Goal: Book appointment/travel/reservation

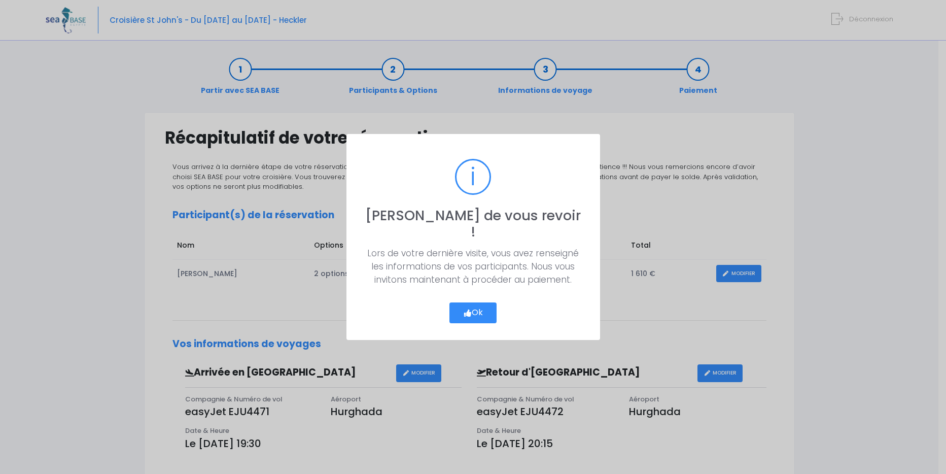
click at [475, 303] on button "Ok" at bounding box center [473, 312] width 48 height 21
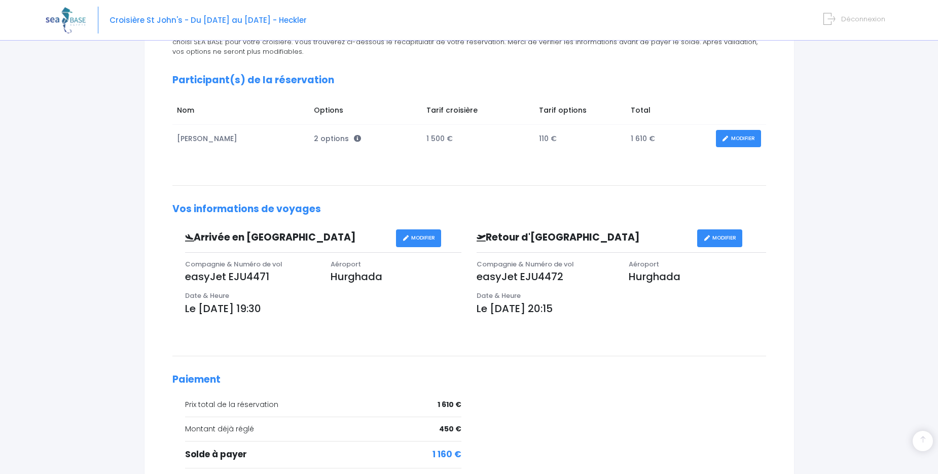
scroll to position [239, 0]
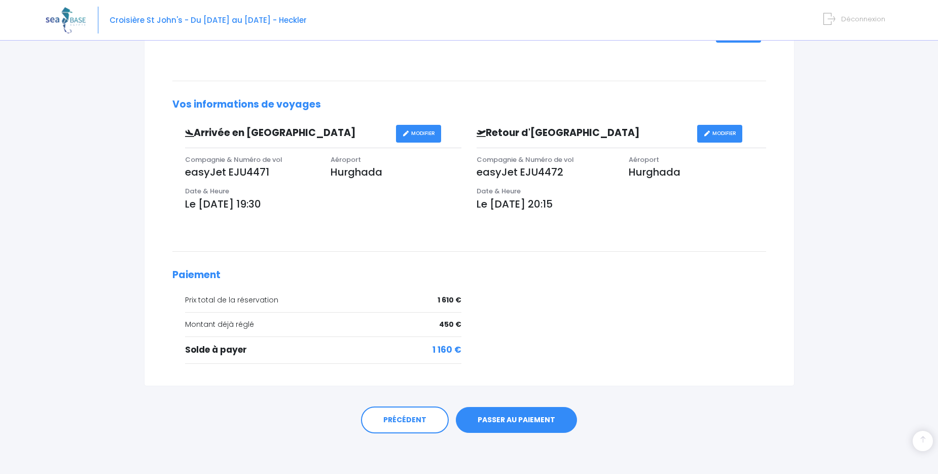
click at [536, 422] on link "PASSER AU PAIEMENT" at bounding box center [516, 420] width 121 height 26
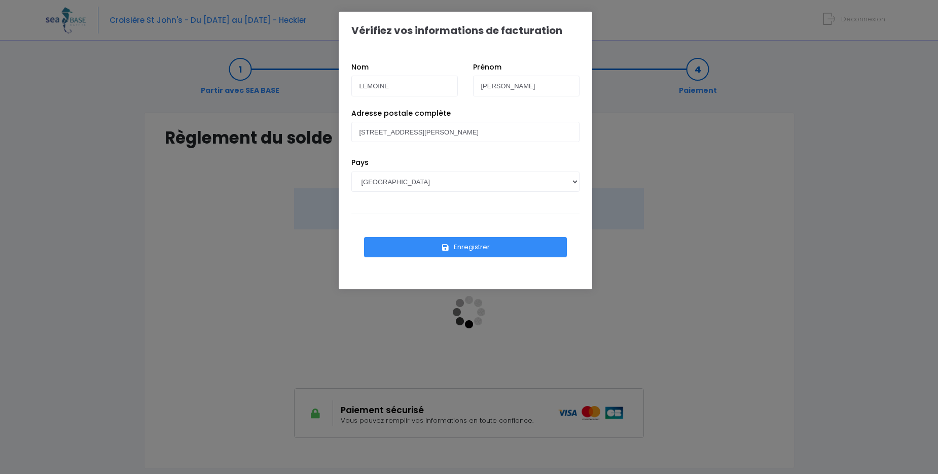
click at [459, 244] on button "Enregistrer" at bounding box center [465, 247] width 203 height 20
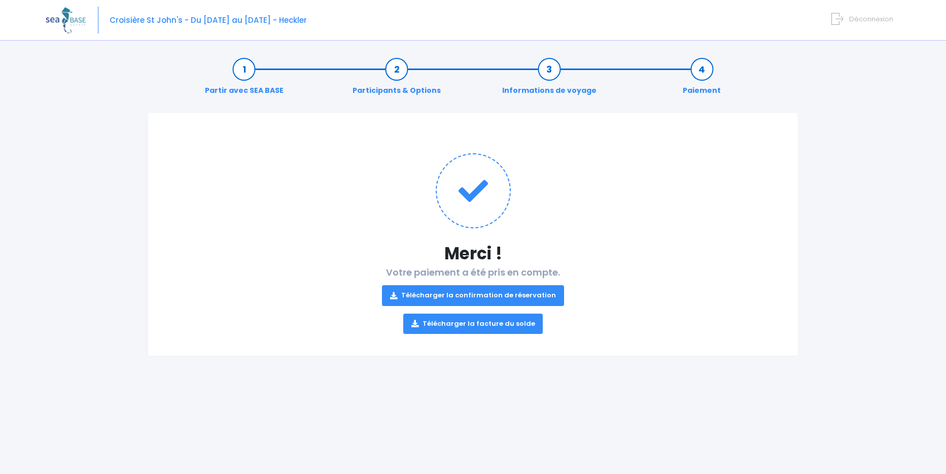
click at [461, 324] on link "Télécharger la facture du solde" at bounding box center [473, 323] width 140 height 20
click at [468, 296] on link "Télécharger la confirmation de réservation" at bounding box center [473, 295] width 182 height 20
